Goal: Navigation & Orientation: Find specific page/section

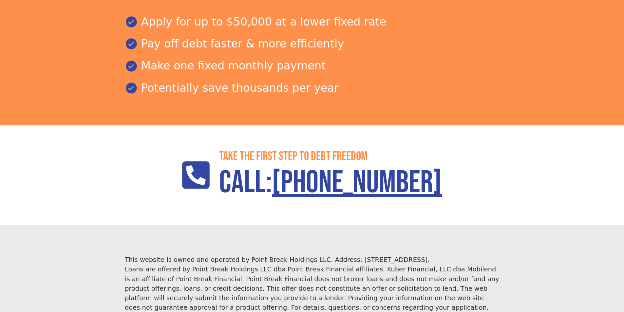
scroll to position [934, 0]
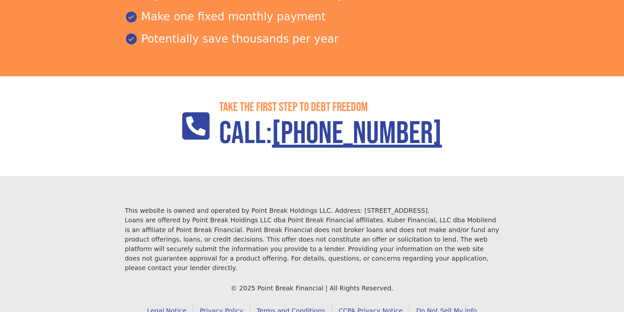
click at [285, 303] on link "Terms and Conditions" at bounding box center [291, 311] width 82 height 16
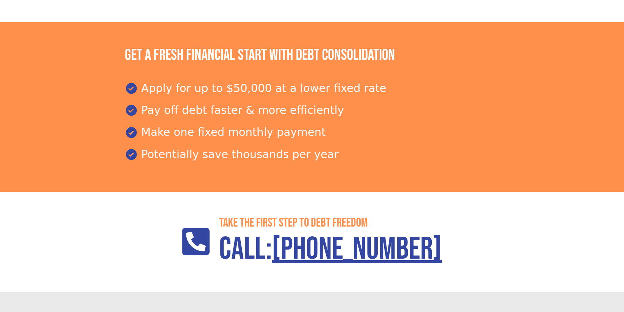
scroll to position [934, 0]
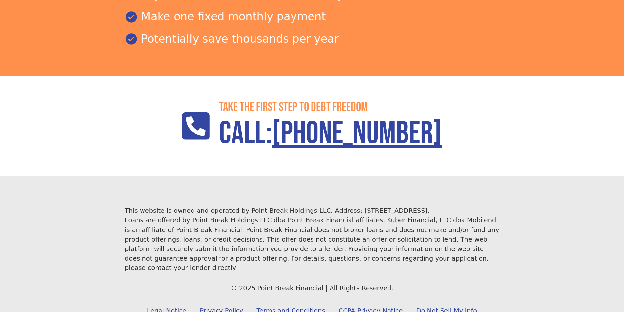
click at [281, 303] on link "Terms and Conditions" at bounding box center [291, 311] width 82 height 16
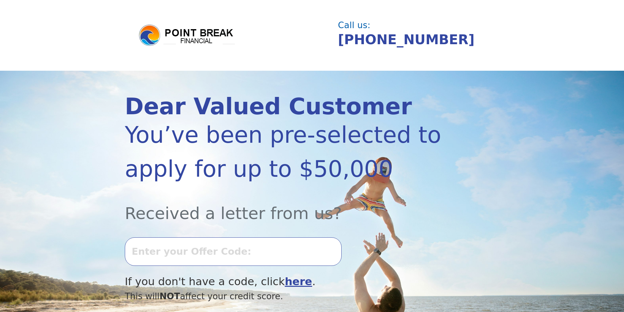
click at [200, 39] on img at bounding box center [187, 36] width 98 height 24
